Goal: Information Seeking & Learning: Learn about a topic

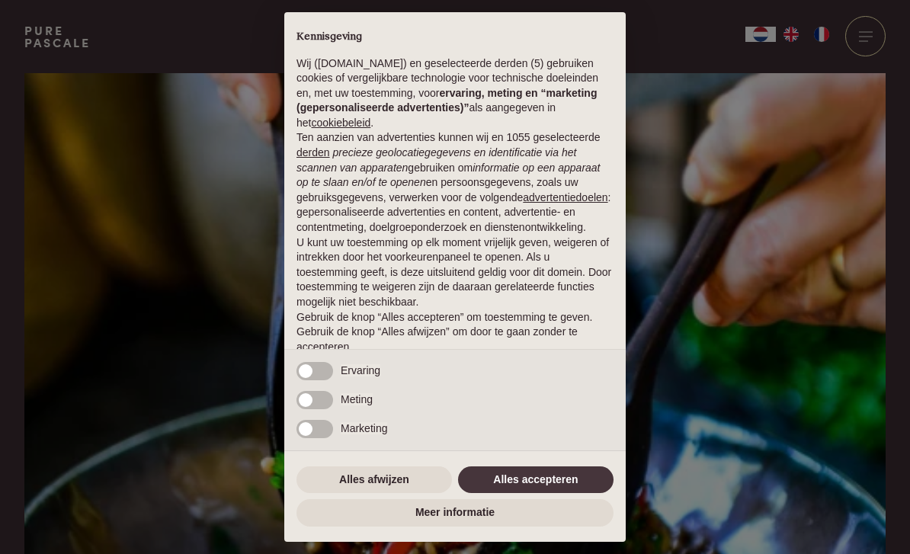
click at [842, 353] on div "× Kennisgeving Wij (purepascale.com) en geselecteerde derden (5) gebruiken cook…" at bounding box center [455, 277] width 910 height 554
click at [581, 471] on button "Alles accepteren" at bounding box center [535, 479] width 155 height 27
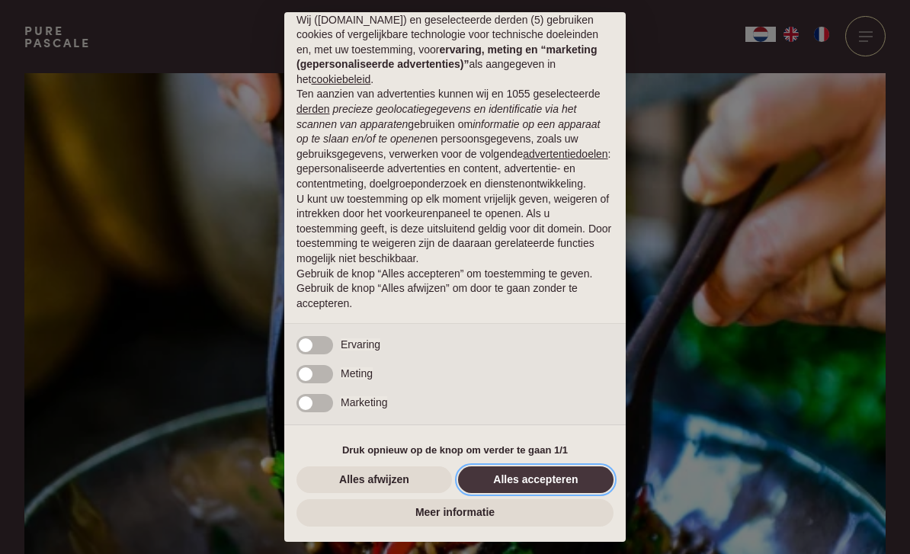
click at [587, 481] on button "Alles accepteren" at bounding box center [535, 479] width 155 height 27
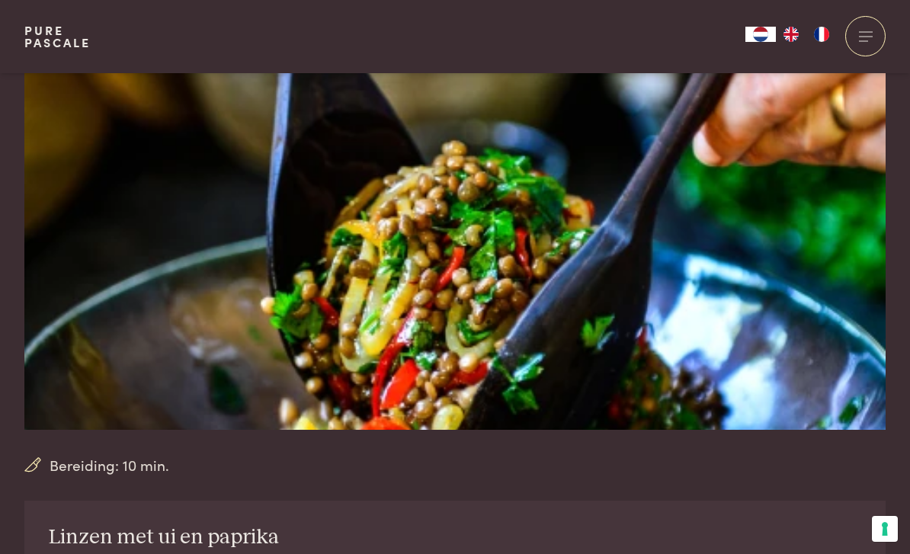
scroll to position [148, 0]
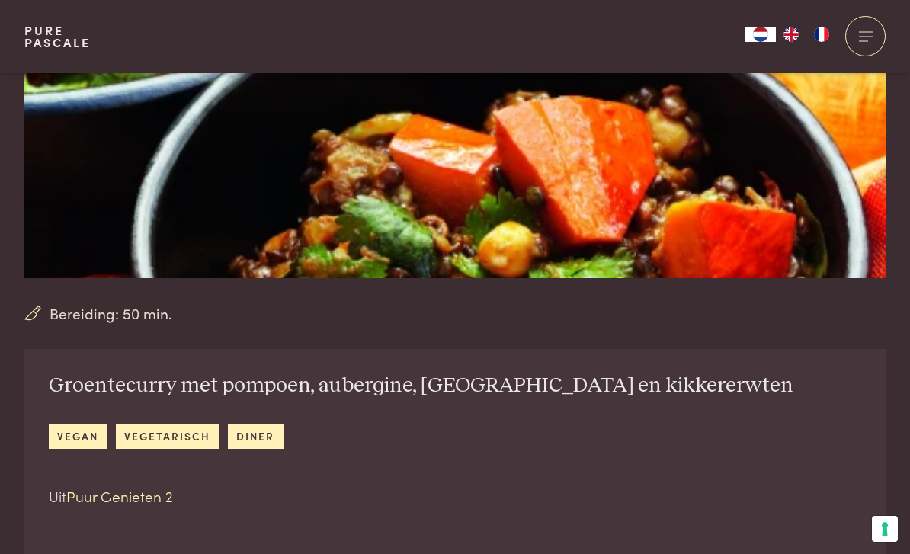
scroll to position [288, 0]
